Goal: Navigation & Orientation: Find specific page/section

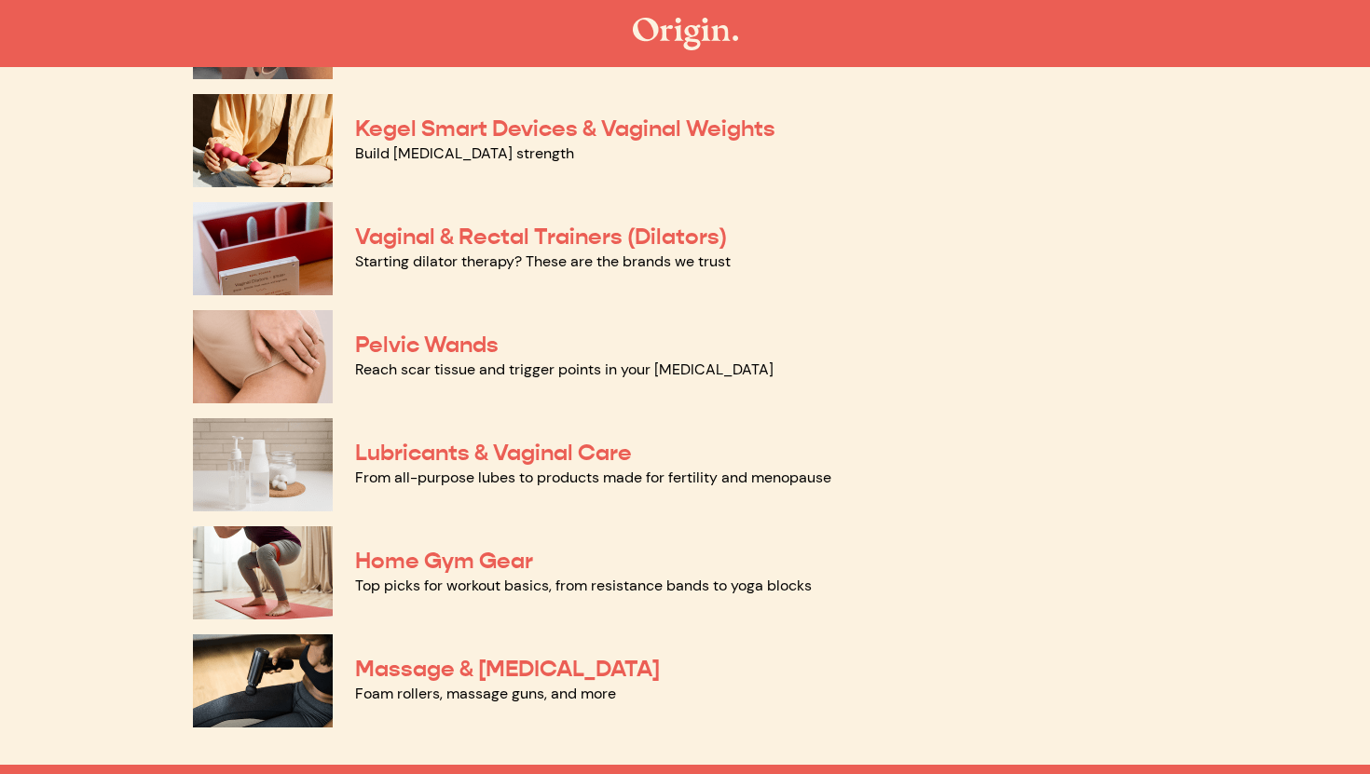
scroll to position [891, 0]
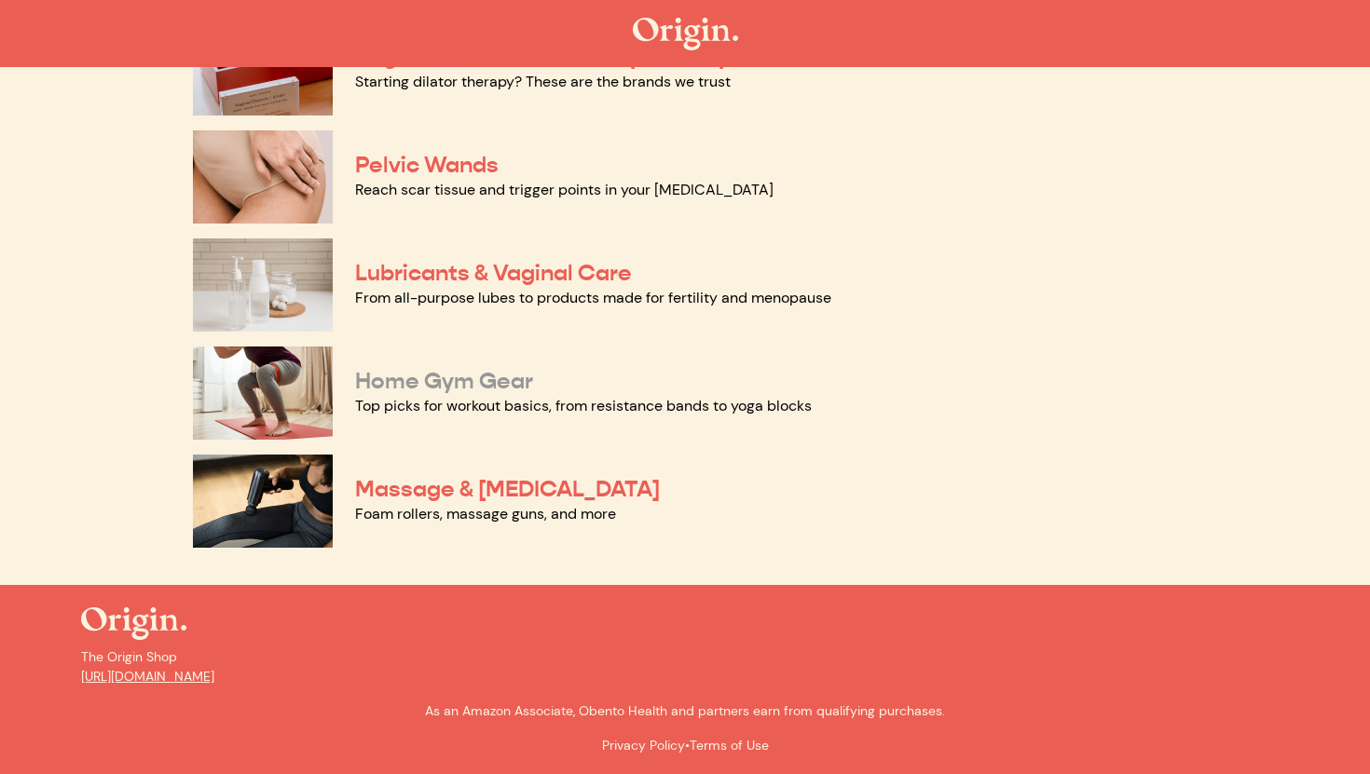
click at [466, 385] on link "Home Gym Gear" at bounding box center [444, 381] width 178 height 28
click at [430, 488] on link "Massage & [MEDICAL_DATA]" at bounding box center [507, 489] width 305 height 28
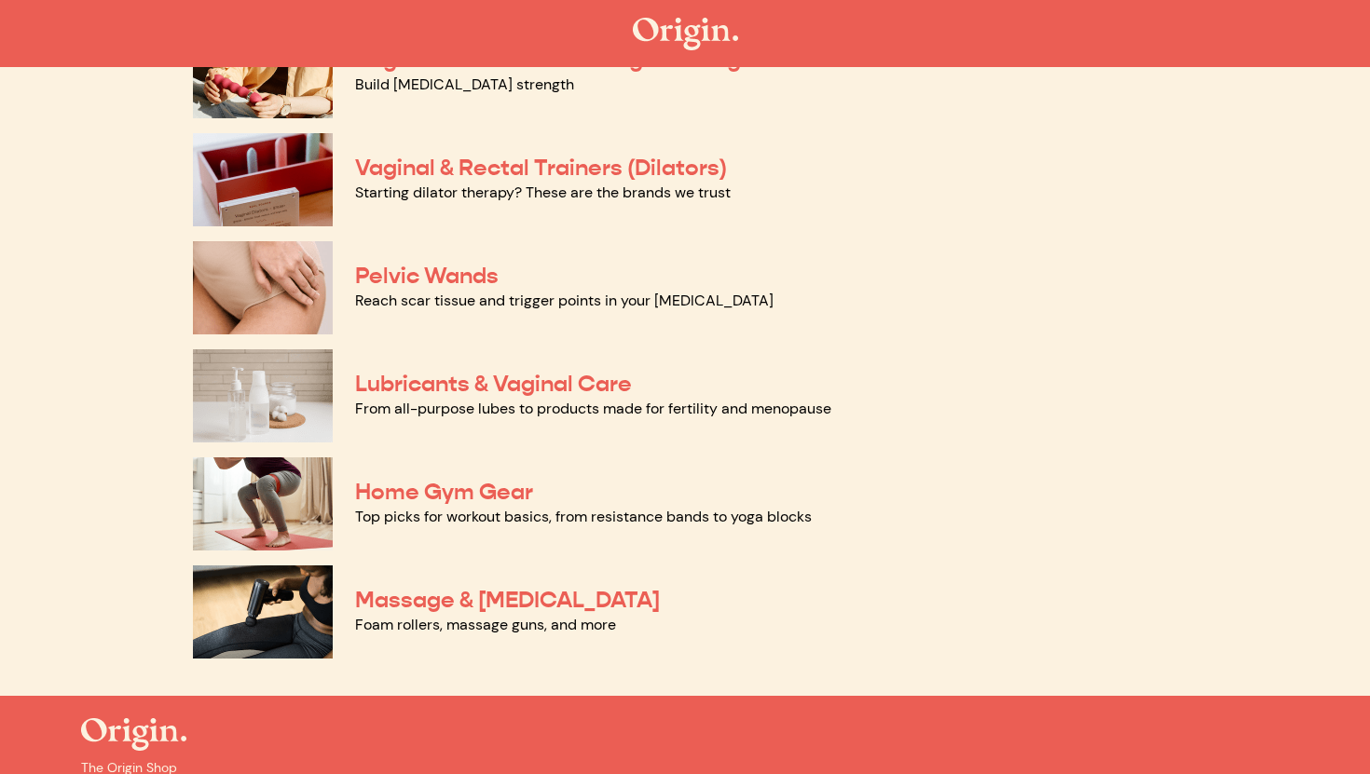
scroll to position [774, 0]
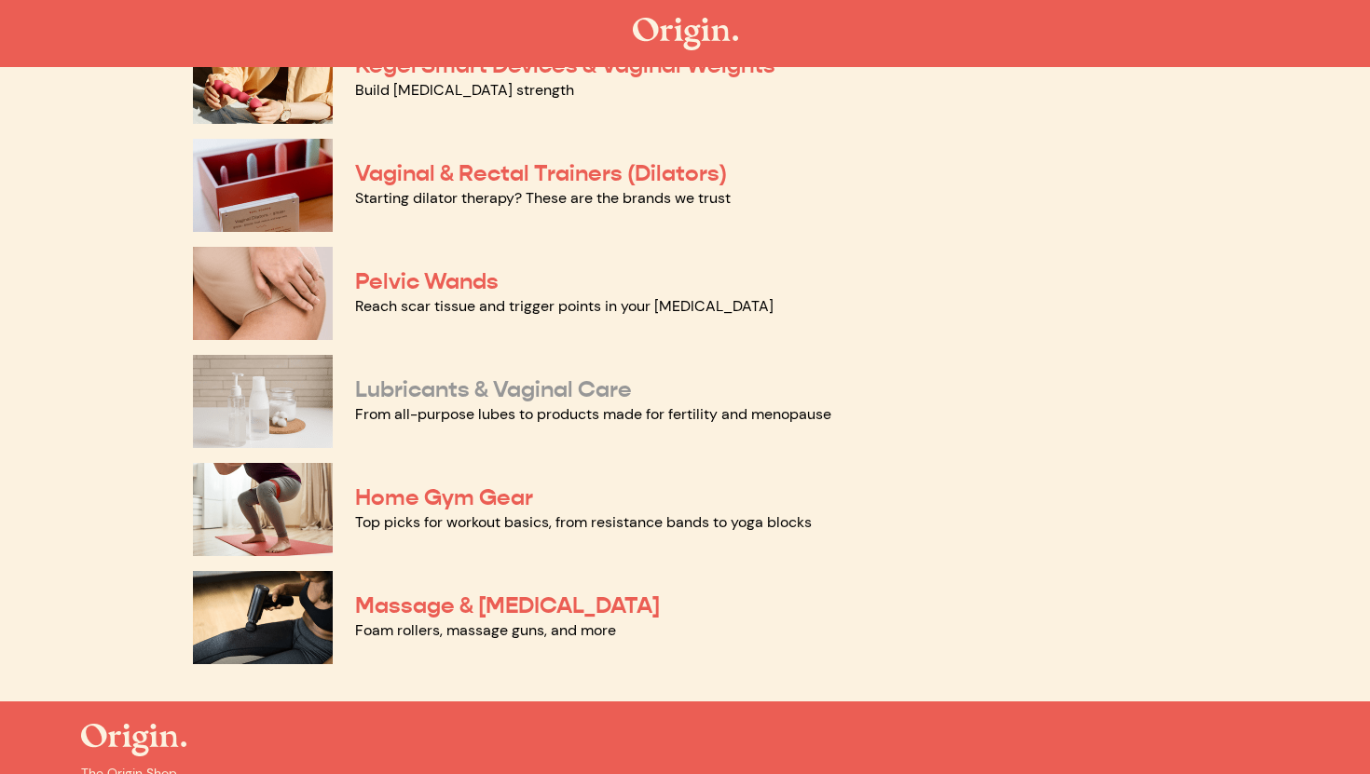
click at [417, 386] on link "Lubricants & Vaginal Care" at bounding box center [493, 390] width 277 height 28
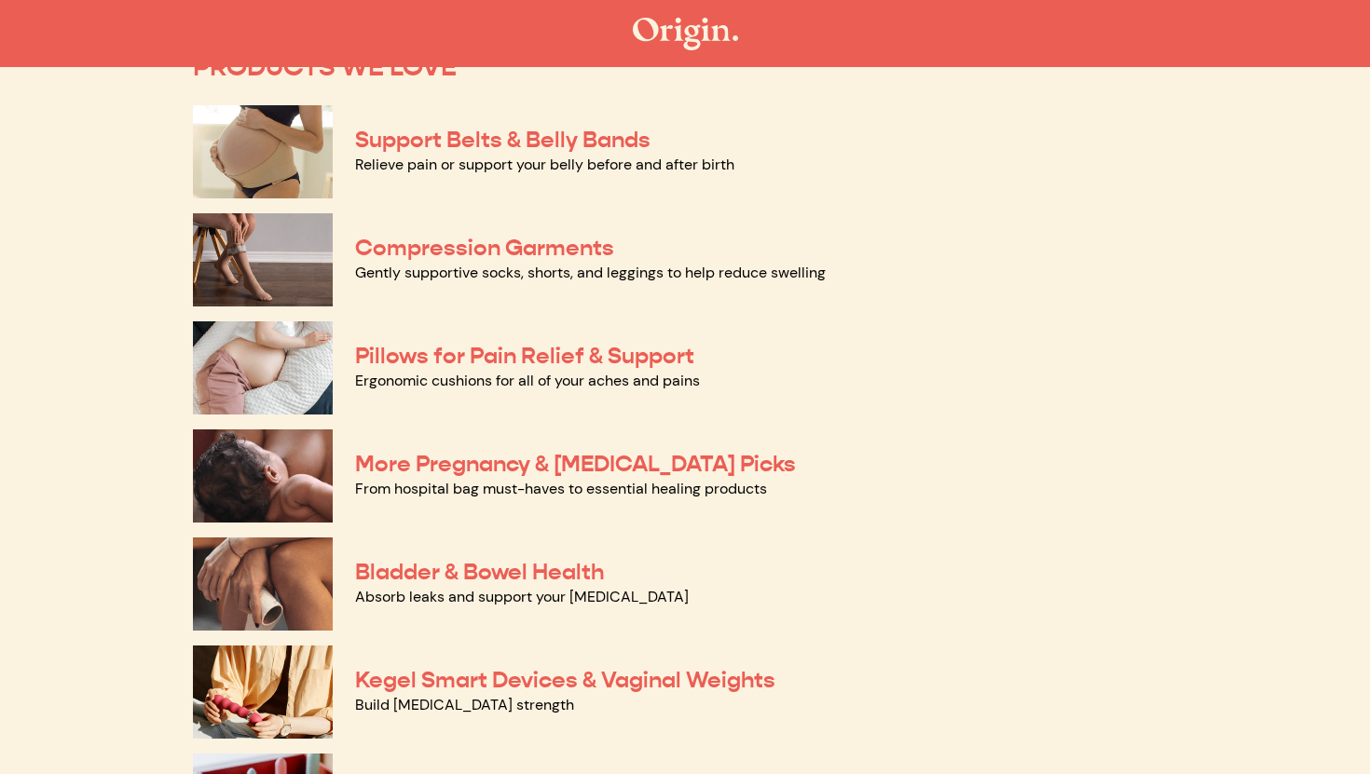
scroll to position [158, 0]
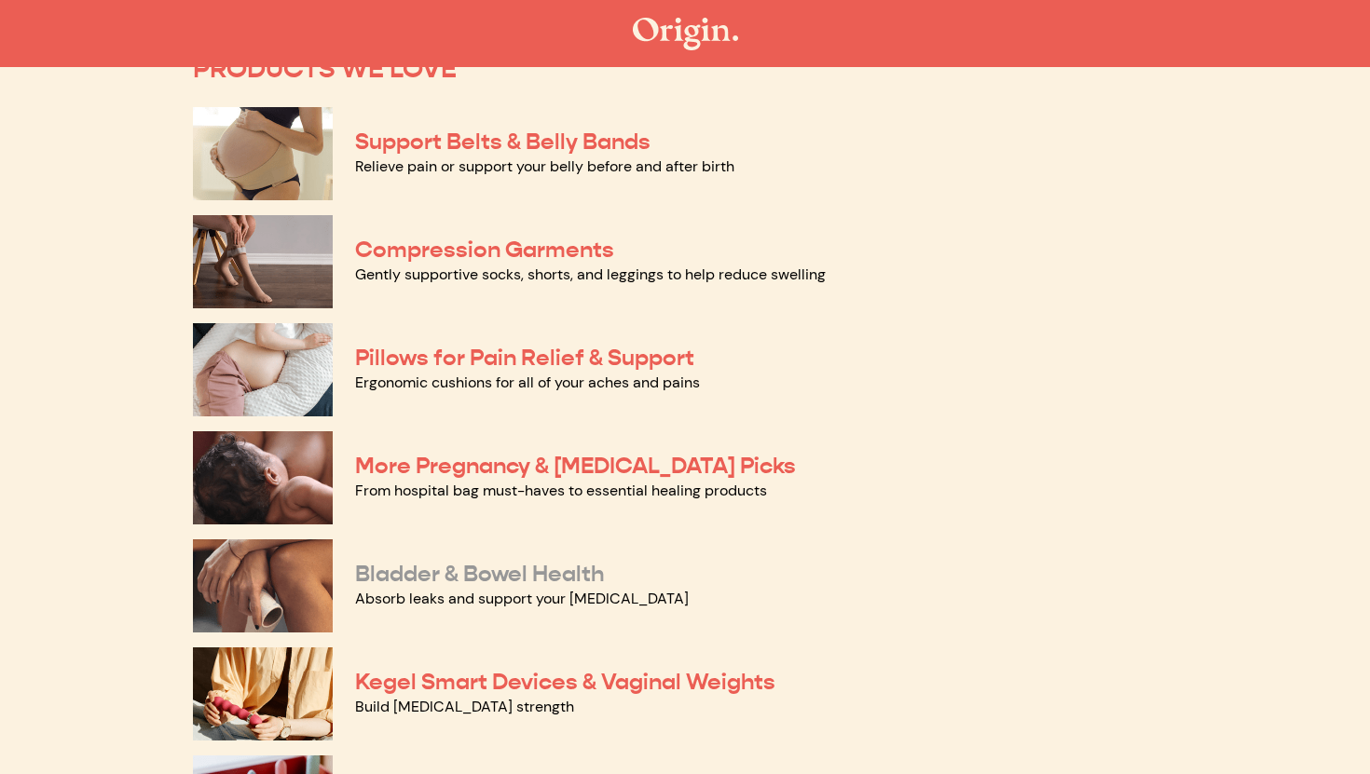
click at [411, 569] on link "Bladder & Bowel Health" at bounding box center [479, 574] width 249 height 28
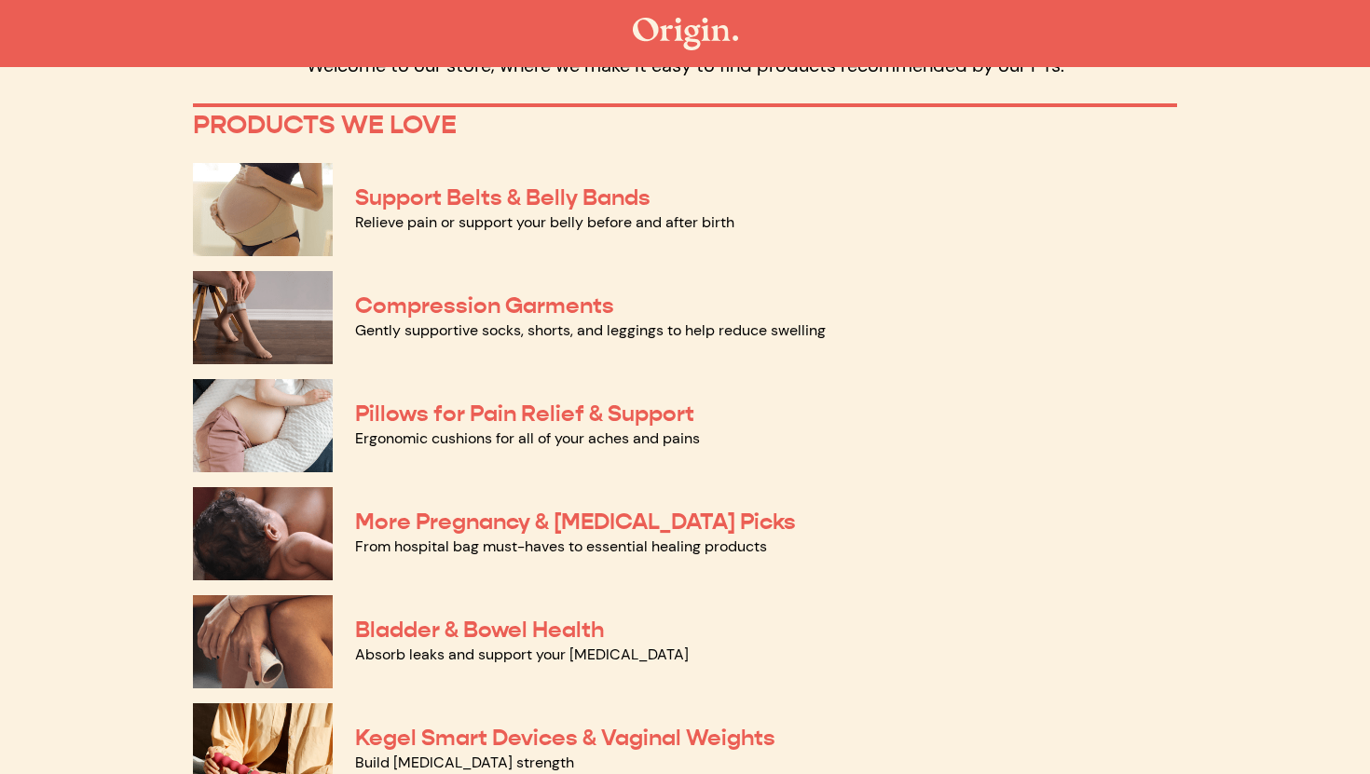
scroll to position [103, 0]
click at [371, 196] on link "Support Belts & Belly Bands" at bounding box center [502, 197] width 295 height 28
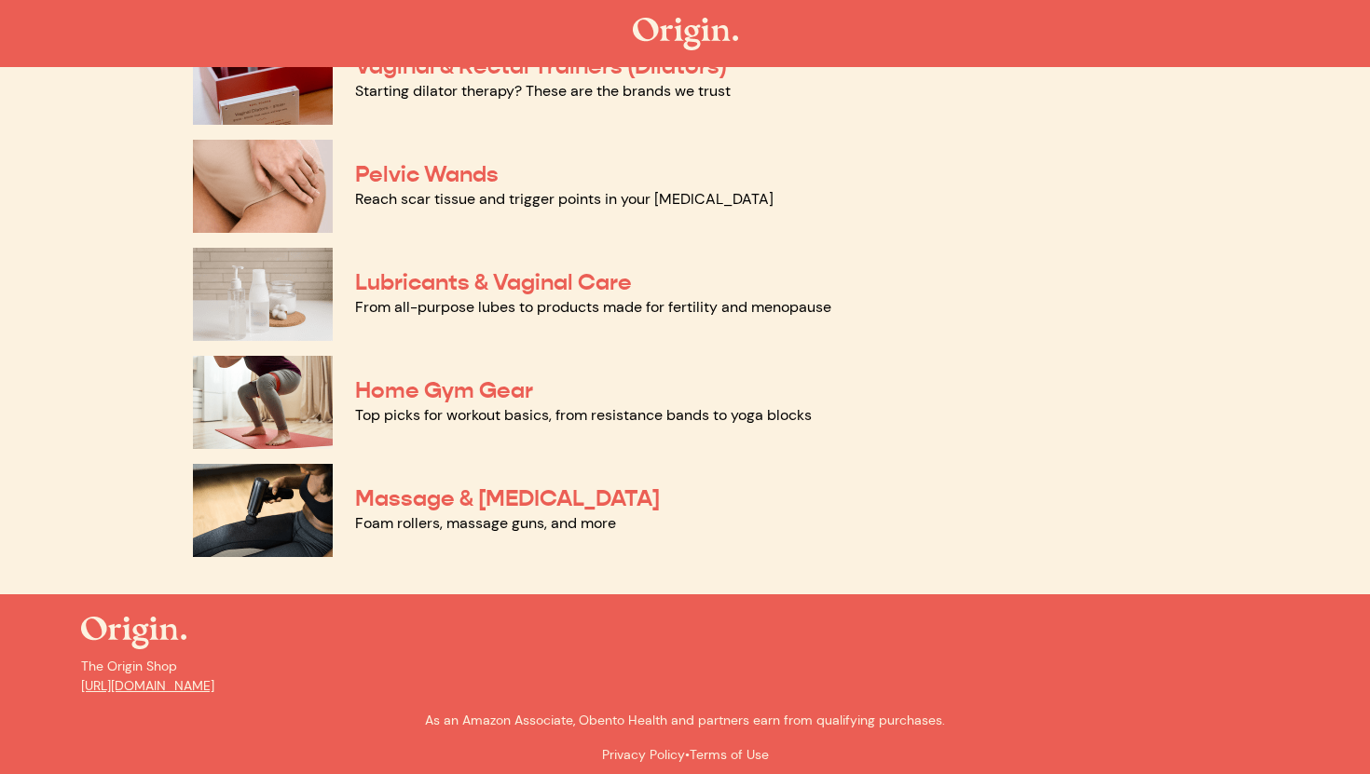
scroll to position [891, 0]
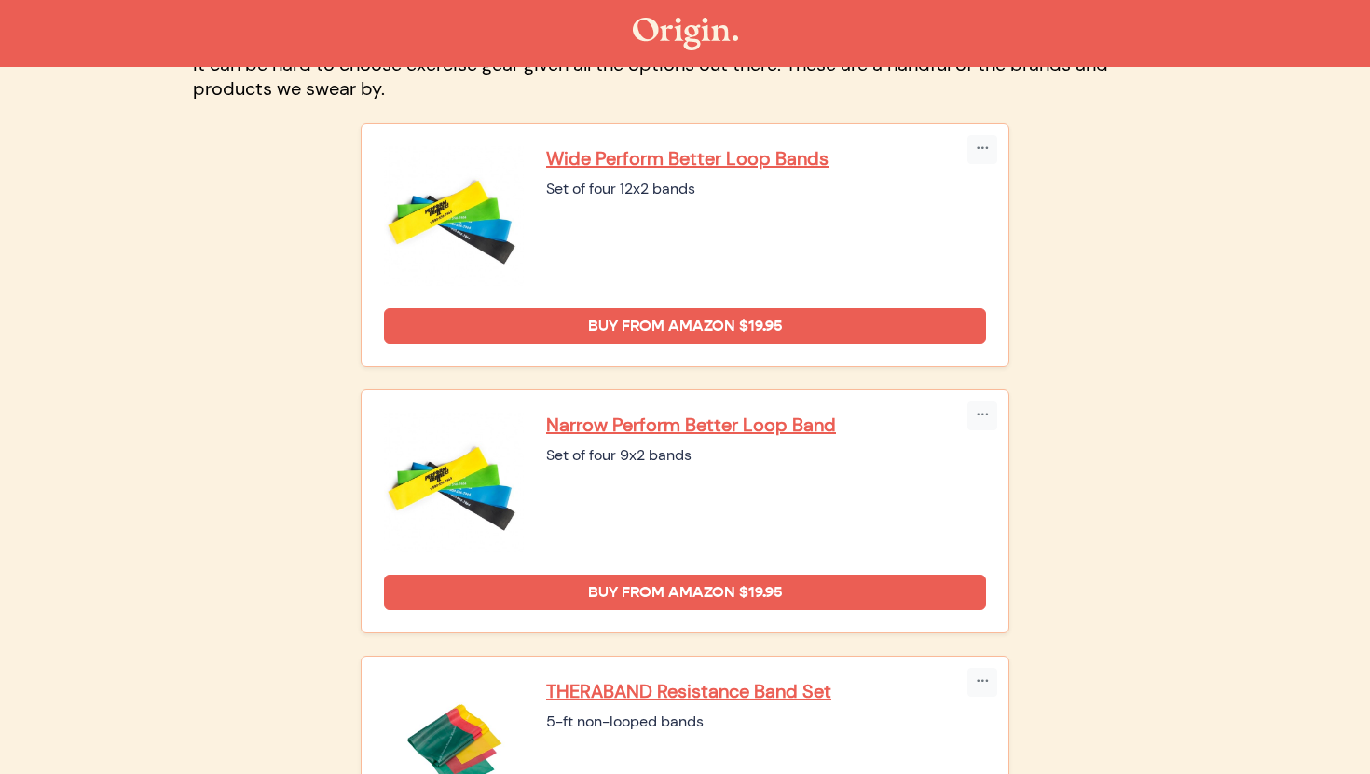
scroll to position [173, 0]
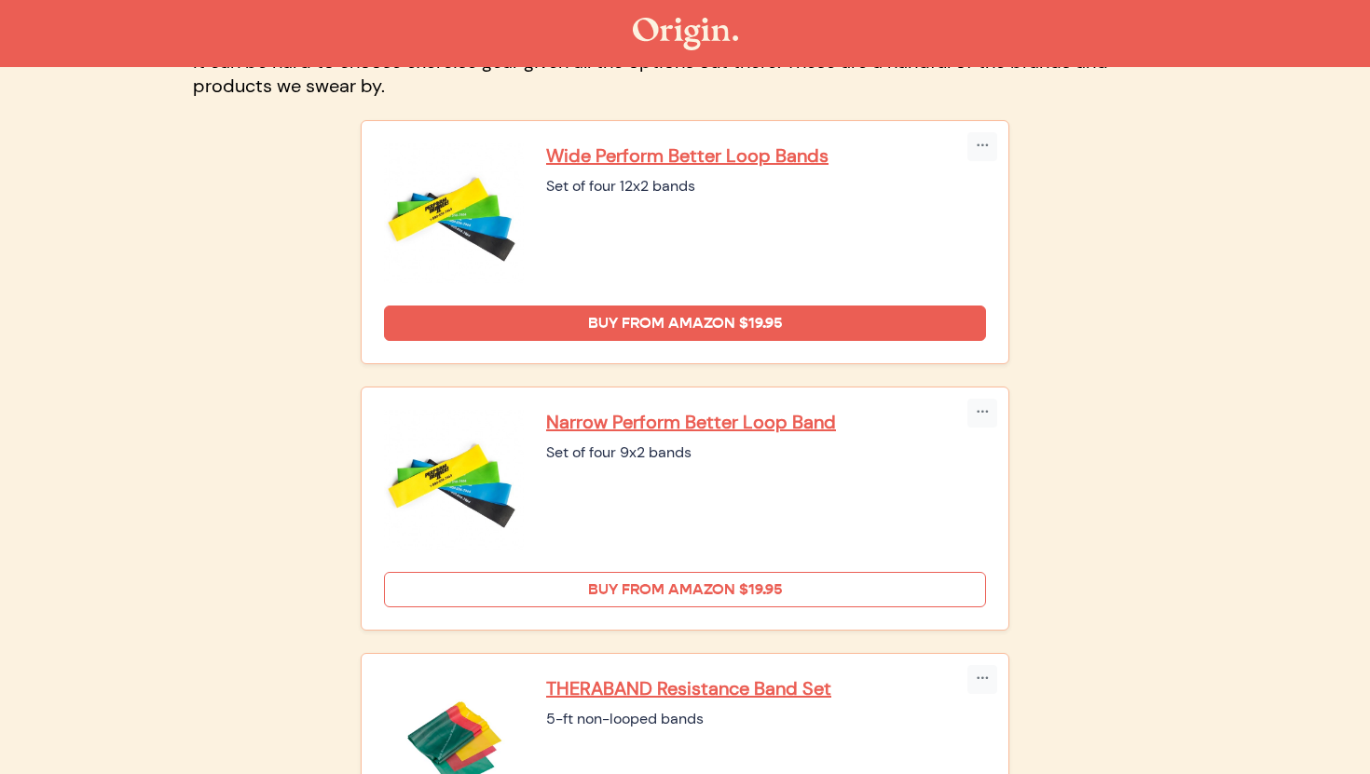
click at [579, 582] on link "Buy from Amazon $19.95" at bounding box center [685, 589] width 602 height 35
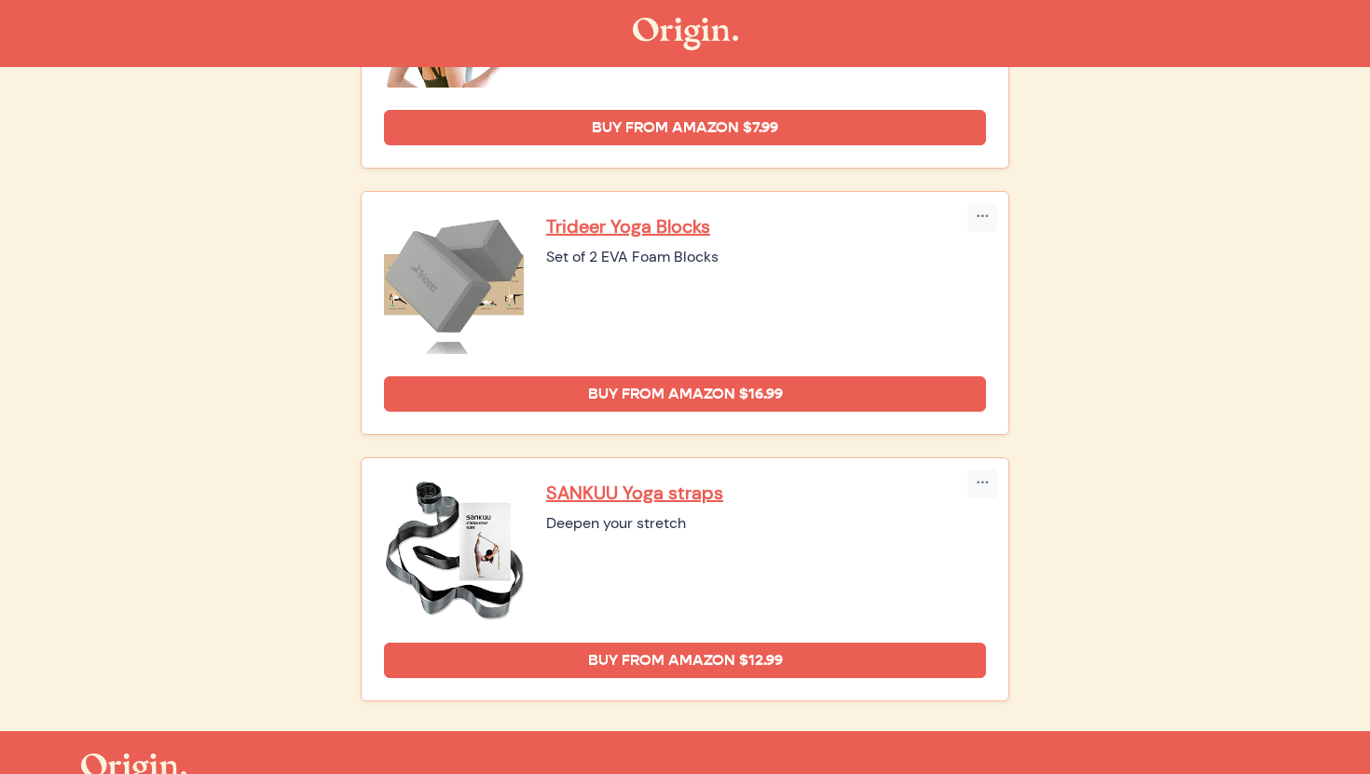
scroll to position [1436, 0]
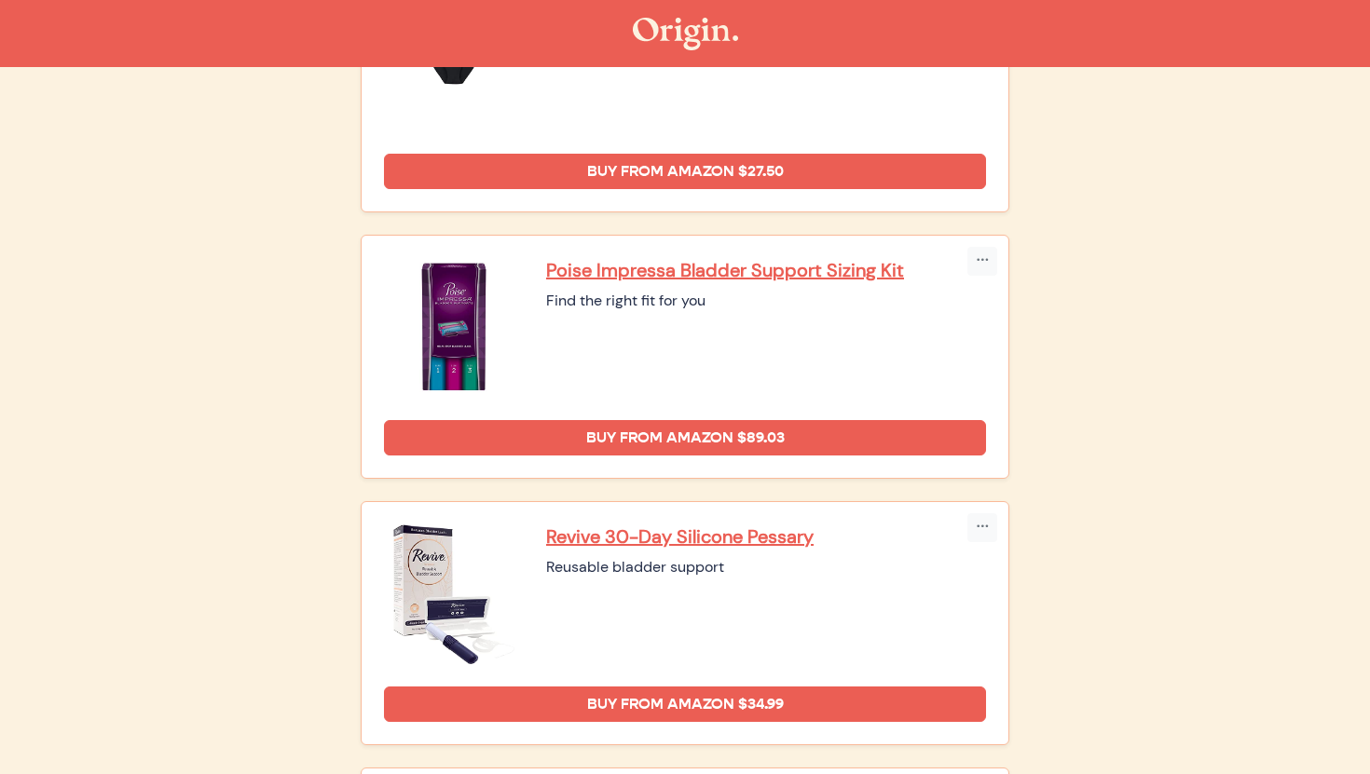
scroll to position [381, 0]
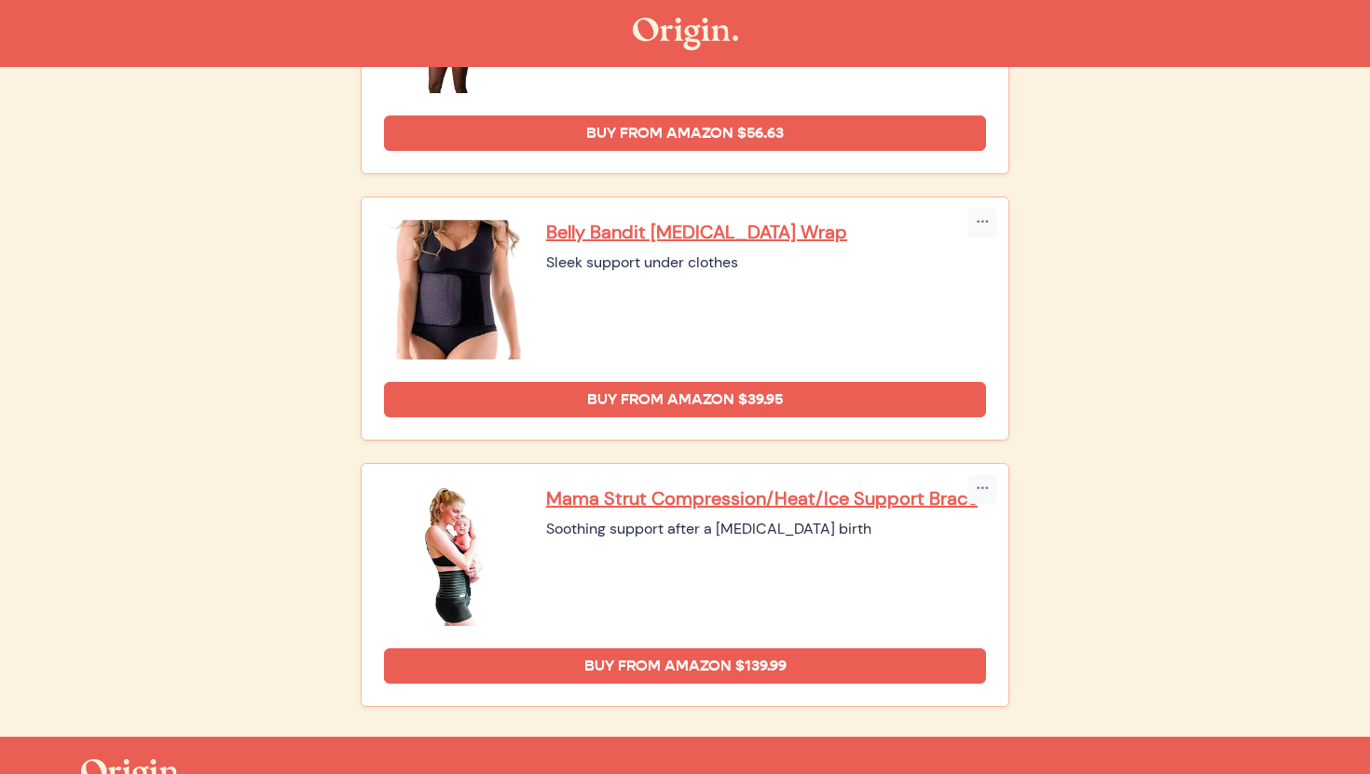
scroll to position [1147, 0]
